Goal: Task Accomplishment & Management: Manage account settings

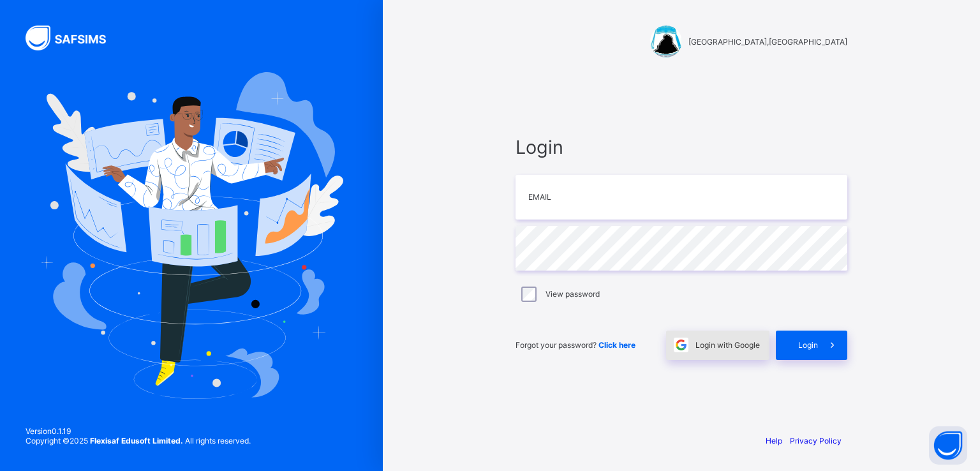
click at [731, 343] on span "Login with Google" at bounding box center [728, 345] width 64 height 10
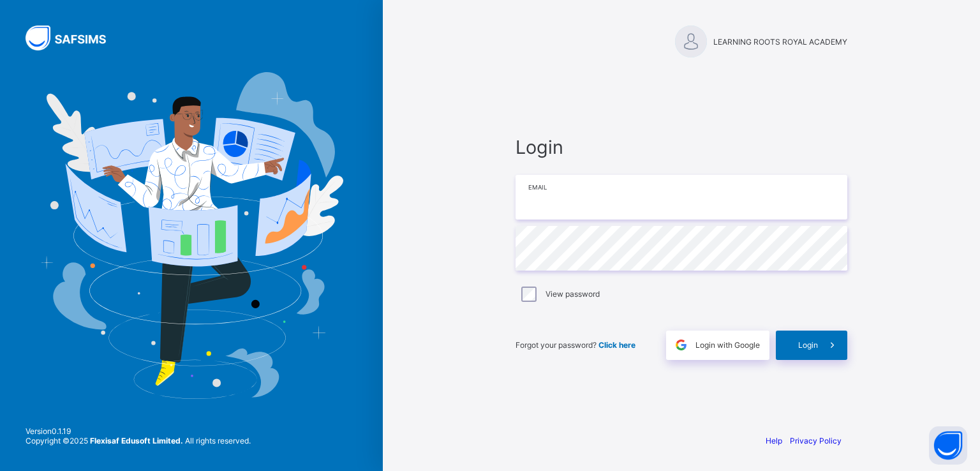
click at [661, 195] on input "email" at bounding box center [682, 197] width 332 height 45
type input "**********"
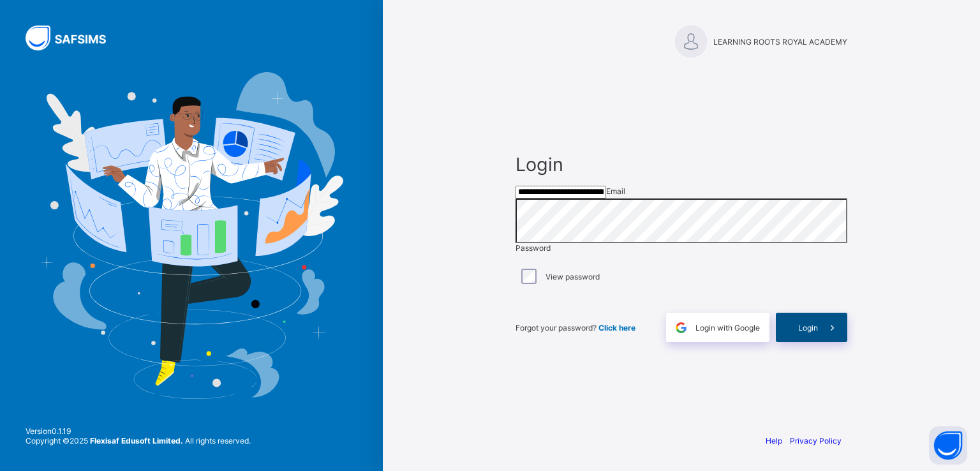
click at [811, 342] on div "Login" at bounding box center [811, 327] width 71 height 29
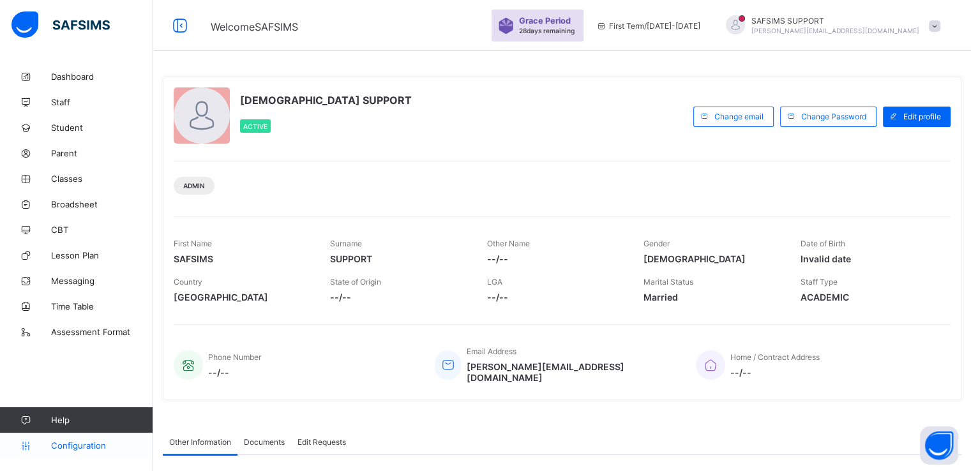
click at [90, 442] on span "Configuration" at bounding box center [101, 445] width 101 height 10
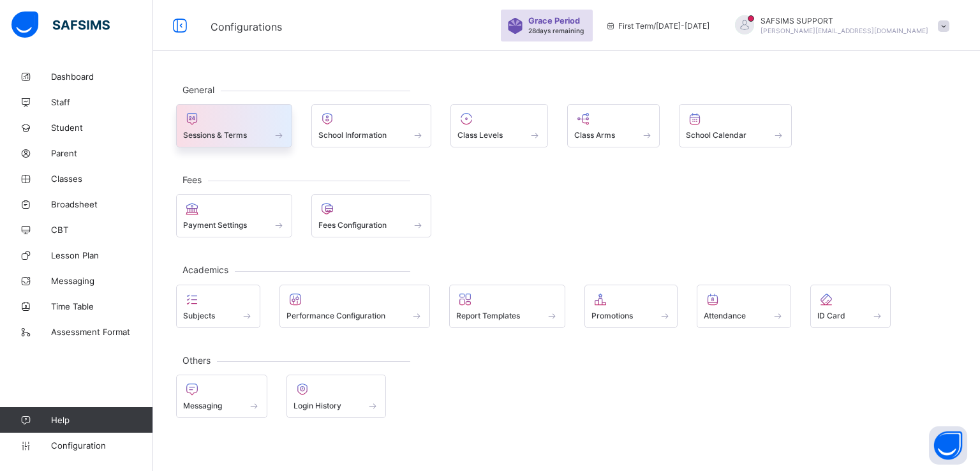
click at [219, 128] on span at bounding box center [234, 127] width 102 height 3
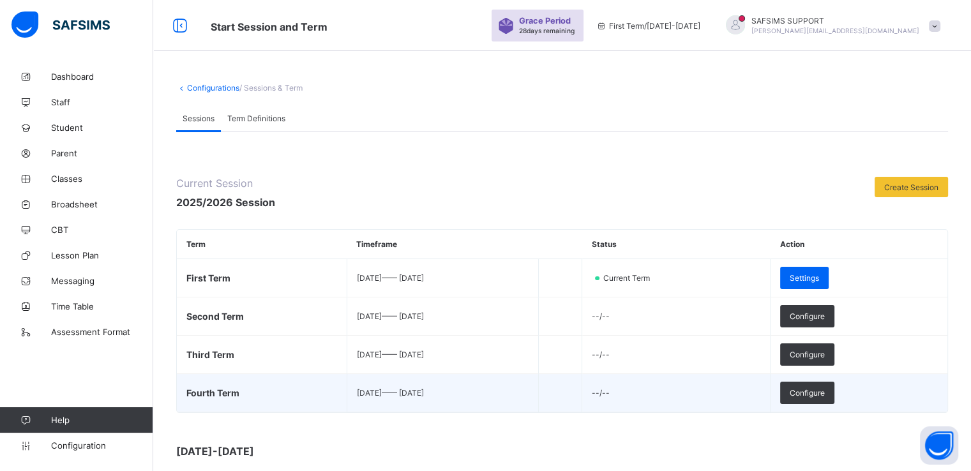
click at [424, 389] on span "[DATE] —— [DATE]" at bounding box center [390, 393] width 67 height 10
click at [486, 394] on td "[DATE] —— [DATE]" at bounding box center [441, 393] width 191 height 38
